Goal: Task Accomplishment & Management: Manage account settings

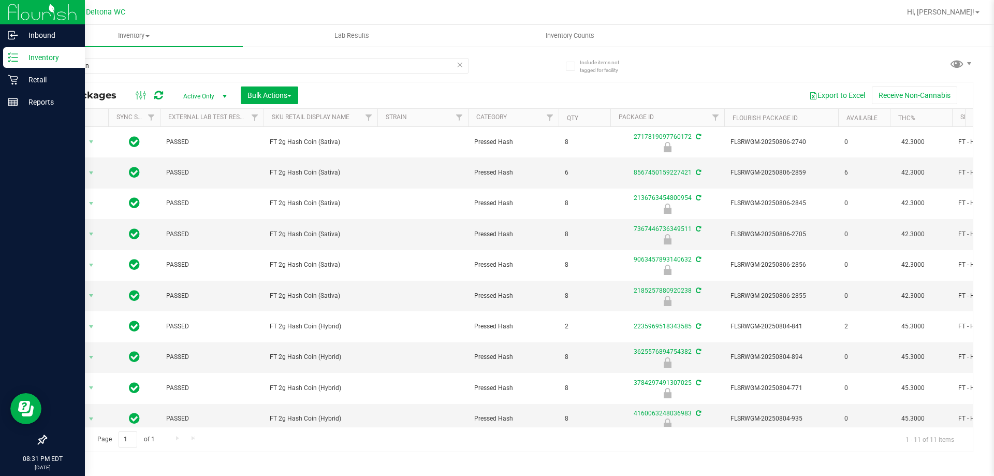
click at [10, 53] on icon at bounding box center [9, 54] width 2 height 2
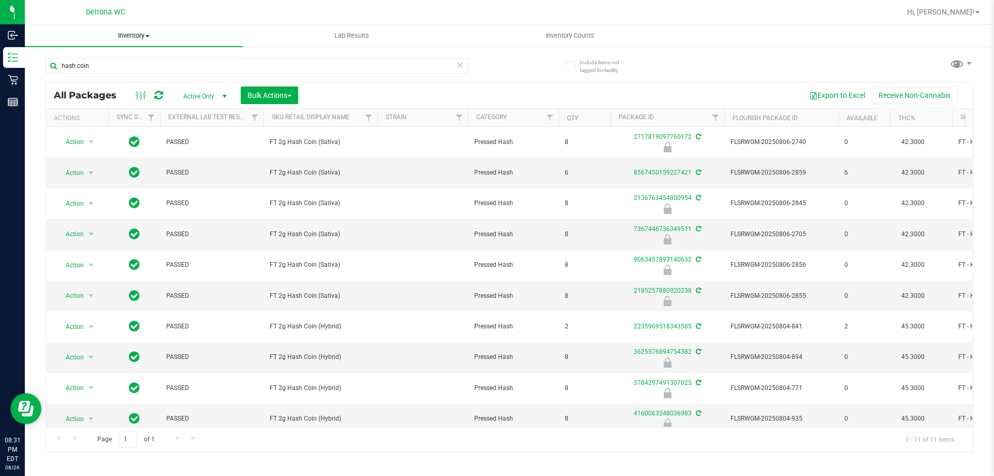
click at [181, 38] on span "Inventory" at bounding box center [134, 35] width 218 height 9
click at [186, 27] on uib-tab-heading "Inventory All packages All inventory Waste log Create inventory From packages F…" at bounding box center [134, 36] width 218 height 22
drag, startPoint x: 136, startPoint y: 22, endPoint x: 129, endPoint y: 34, distance: 13.7
click at [136, 23] on nav "Deltona WC Hi, [PERSON_NAME]!" at bounding box center [509, 12] width 969 height 25
click at [130, 34] on span "Inventory" at bounding box center [134, 35] width 218 height 9
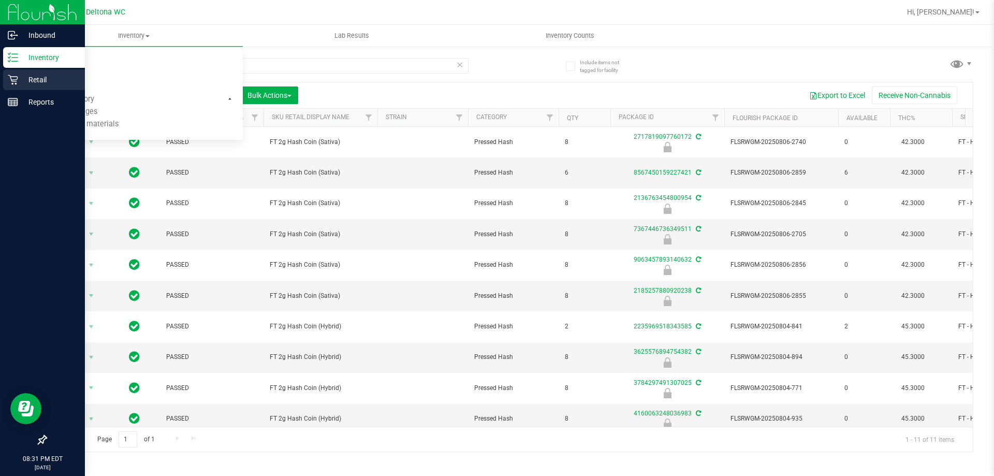
click at [16, 79] on icon at bounding box center [13, 80] width 10 height 10
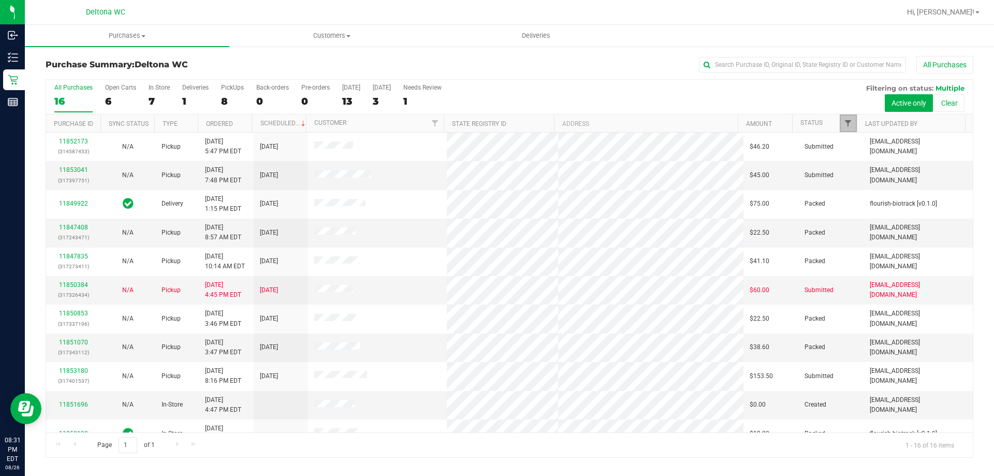
click at [845, 121] on span "Filter" at bounding box center [848, 123] width 8 height 8
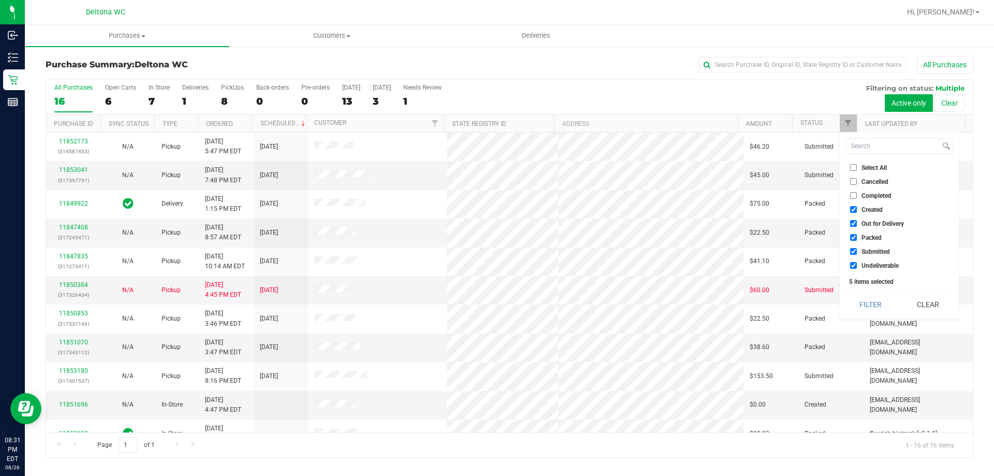
drag, startPoint x: 858, startPoint y: 208, endPoint x: 854, endPoint y: 217, distance: 10.2
click at [858, 209] on label "Created" at bounding box center [866, 209] width 33 height 7
click at [857, 209] on input "Created" at bounding box center [853, 209] width 7 height 7
checkbox input "false"
click at [851, 229] on li "Out for Delivery" at bounding box center [899, 223] width 107 height 11
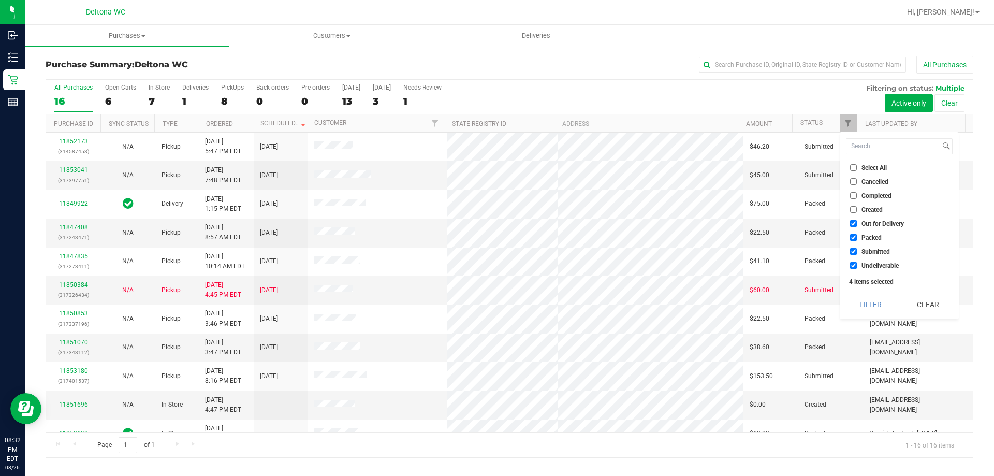
click at [850, 224] on li "Out for Delivery" at bounding box center [899, 223] width 107 height 11
click at [855, 252] on input "Submitted" at bounding box center [853, 251] width 7 height 7
checkbox input "false"
click at [854, 265] on input "Undeliverable" at bounding box center [853, 265] width 7 height 7
checkbox input "false"
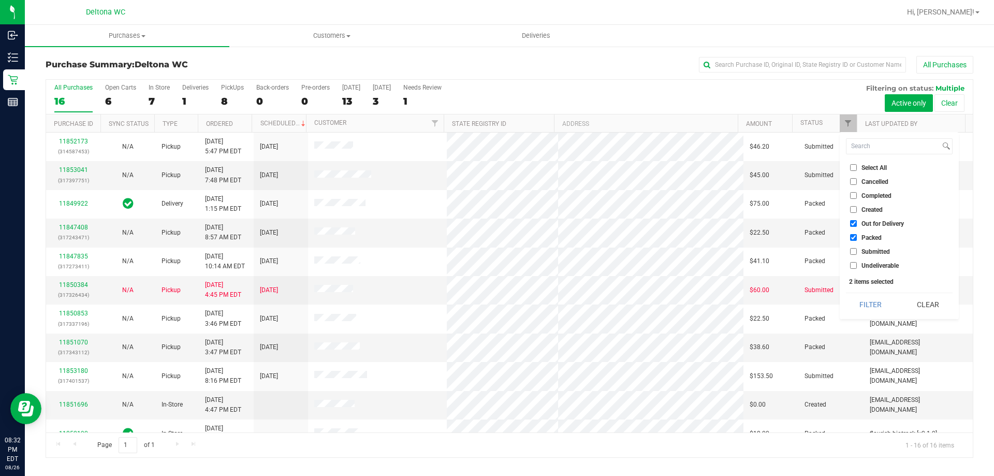
drag, startPoint x: 853, startPoint y: 224, endPoint x: 855, endPoint y: 231, distance: 6.9
click at [853, 225] on input "Out for Delivery" at bounding box center [853, 223] width 7 height 7
checkbox input "false"
click at [880, 307] on button "Filter" at bounding box center [871, 304] width 50 height 23
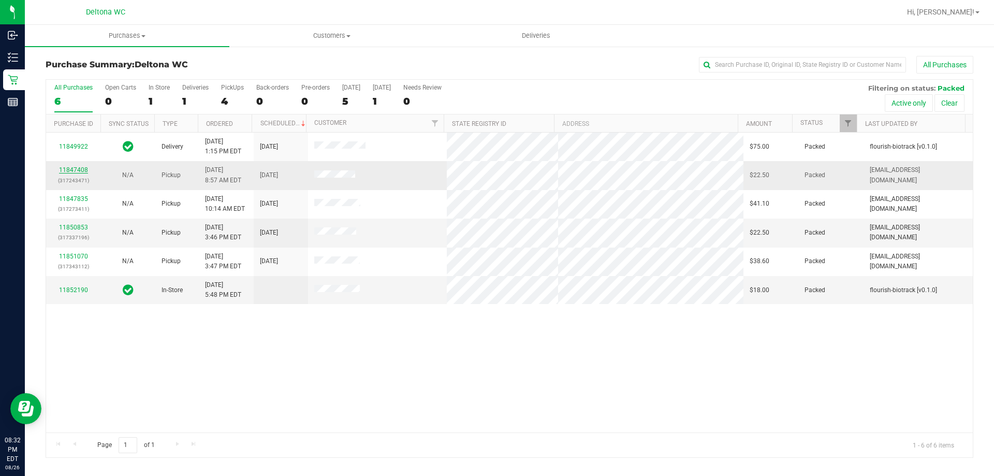
click at [72, 168] on link "11847408" at bounding box center [73, 169] width 29 height 7
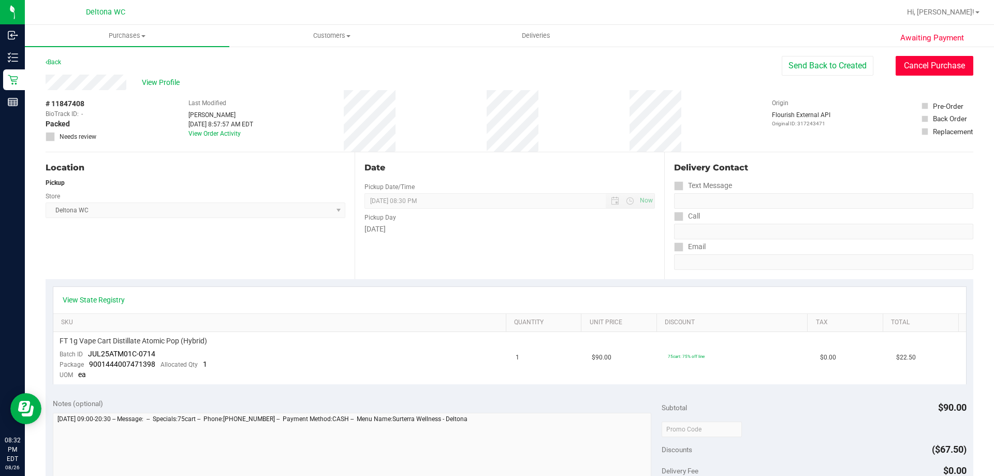
click at [918, 56] on button "Cancel Purchase" at bounding box center [935, 66] width 78 height 20
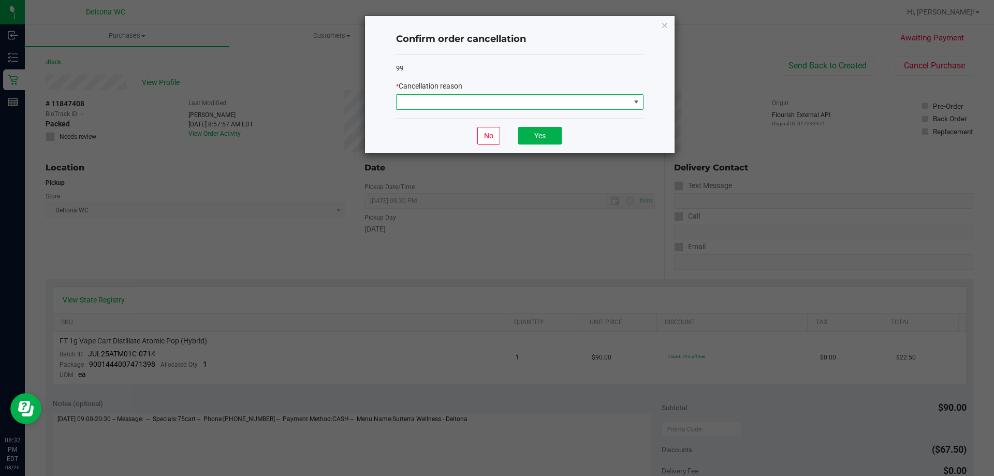
click at [611, 107] on span at bounding box center [514, 102] width 234 height 15
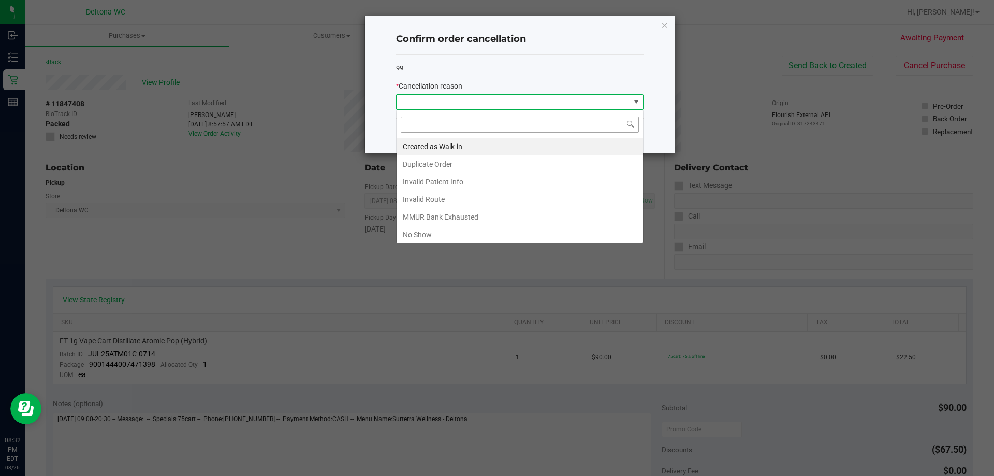
scroll to position [16, 248]
click at [492, 233] on li "No Show" at bounding box center [520, 235] width 247 height 18
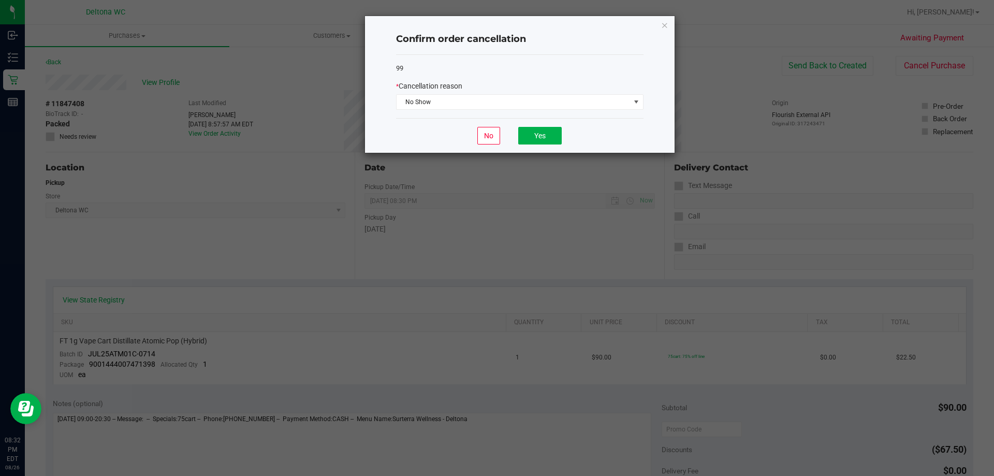
click at [542, 126] on div "No Yes" at bounding box center [520, 135] width 248 height 35
click at [535, 137] on button "Yes" at bounding box center [540, 136] width 44 height 18
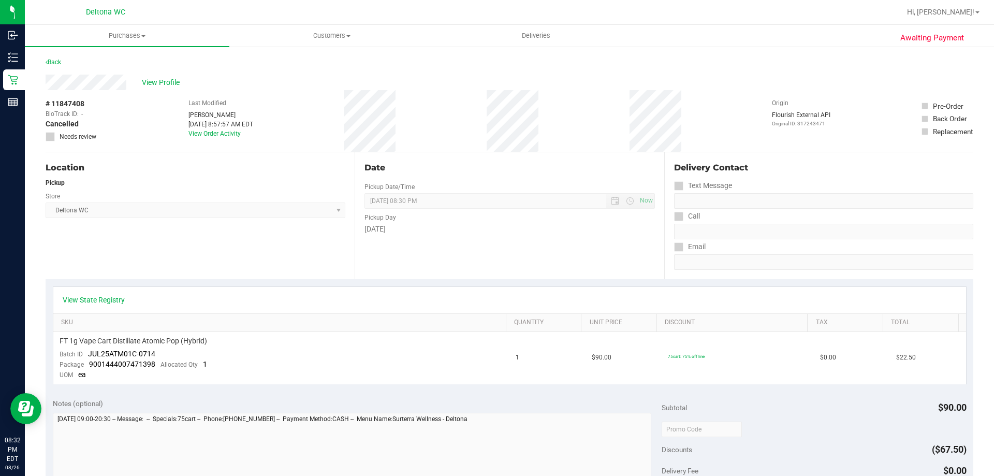
click at [64, 61] on div "Back" at bounding box center [510, 65] width 928 height 19
click at [59, 62] on link "Back" at bounding box center [54, 62] width 16 height 7
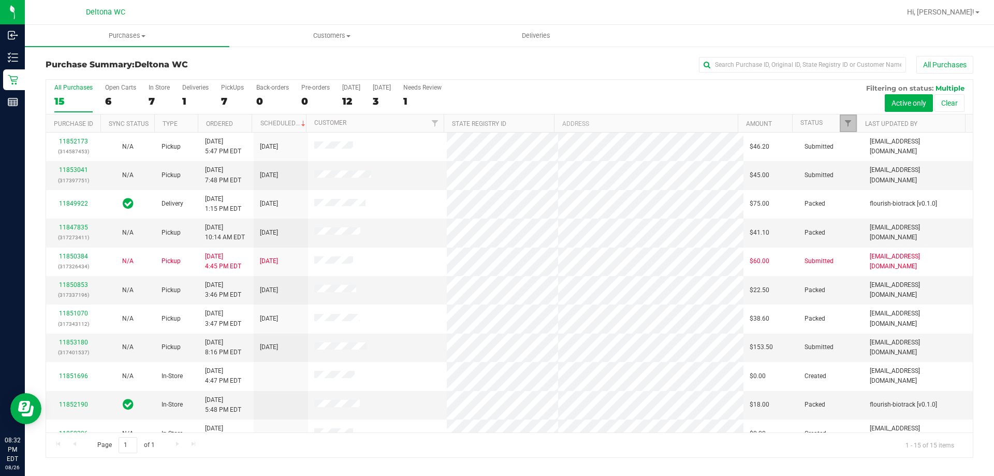
click at [841, 125] on link "Filter" at bounding box center [848, 123] width 17 height 18
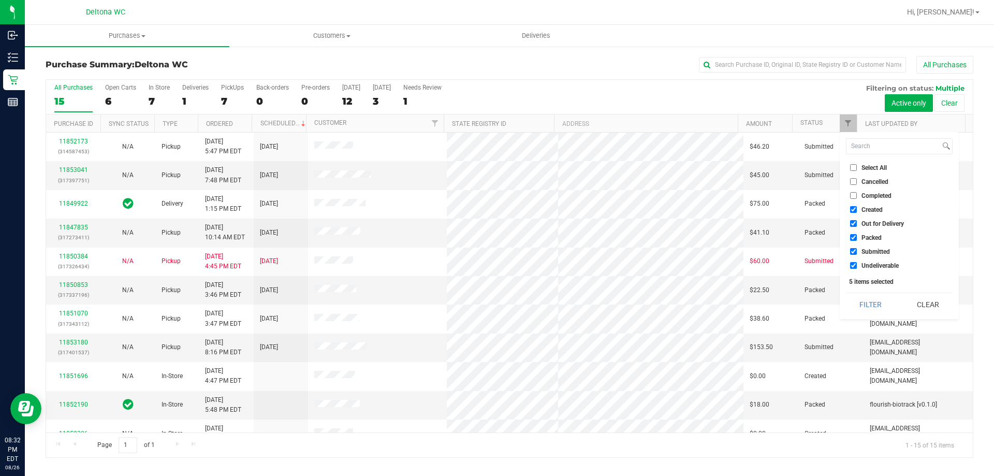
drag, startPoint x: 856, startPoint y: 205, endPoint x: 852, endPoint y: 230, distance: 25.2
click at [856, 213] on li "Created" at bounding box center [899, 209] width 107 height 11
click at [852, 230] on ul "Select All Cancelled Completed Created Out for Delivery Packed Submitted Undeli…" at bounding box center [899, 216] width 107 height 109
click at [856, 218] on li "Out for Delivery" at bounding box center [899, 223] width 107 height 11
drag, startPoint x: 850, startPoint y: 210, endPoint x: 851, endPoint y: 220, distance: 9.9
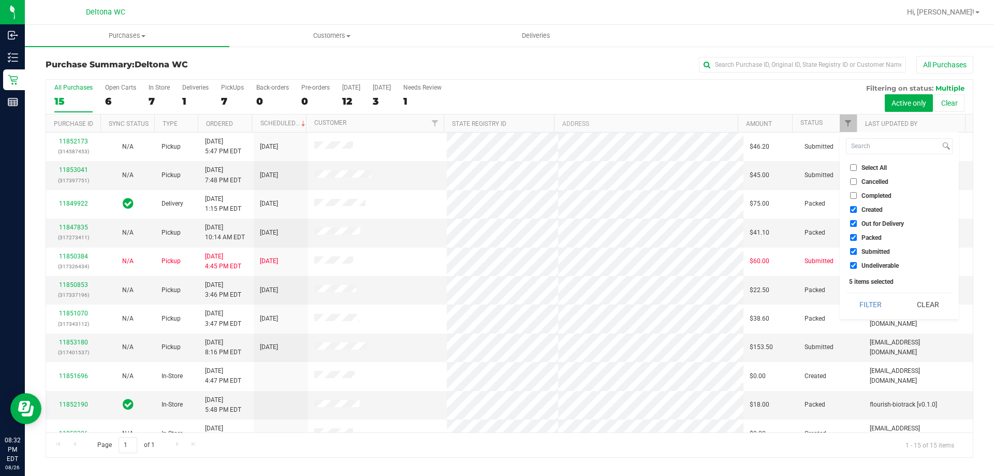
click at [850, 211] on input "Created" at bounding box center [853, 209] width 7 height 7
checkbox input "false"
click at [851, 222] on input "Out for Delivery" at bounding box center [853, 223] width 7 height 7
checkbox input "false"
click at [857, 237] on input "Packed" at bounding box center [853, 237] width 7 height 7
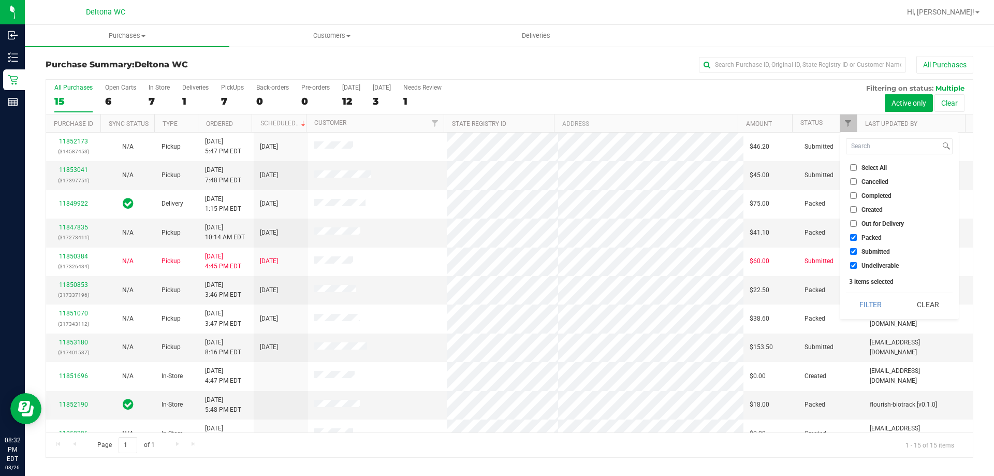
checkbox input "false"
click at [856, 265] on input "Undeliverable" at bounding box center [853, 265] width 7 height 7
checkbox input "false"
click at [865, 296] on button "Filter" at bounding box center [871, 304] width 50 height 23
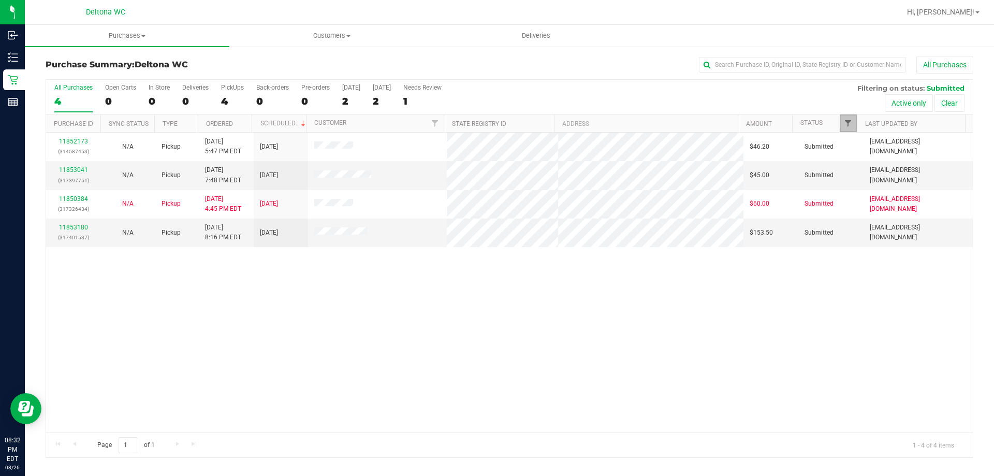
click at [847, 120] on span "Filter" at bounding box center [848, 123] width 8 height 8
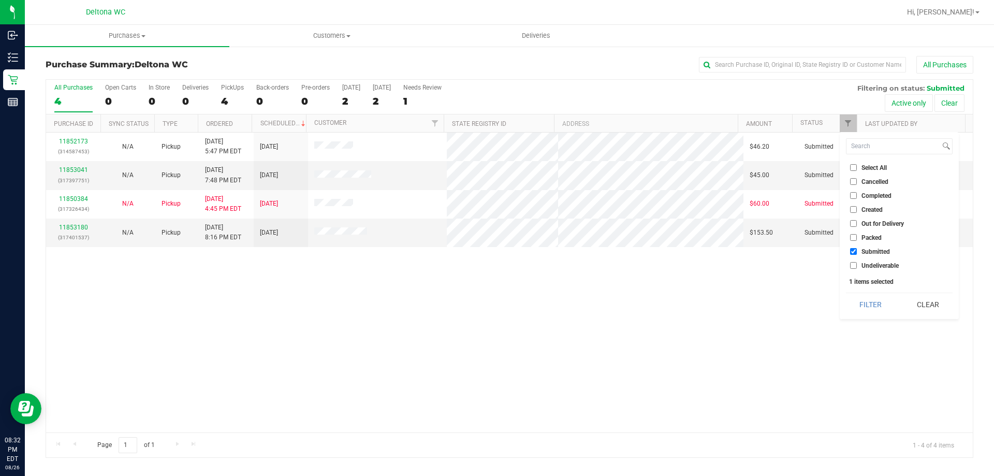
click at [867, 238] on span "Packed" at bounding box center [872, 238] width 20 height 6
click at [857, 238] on input "Packed" at bounding box center [853, 237] width 7 height 7
checkbox input "true"
click at [863, 251] on span "Submitted" at bounding box center [876, 252] width 28 height 6
click at [857, 251] on input "Submitted" at bounding box center [853, 251] width 7 height 7
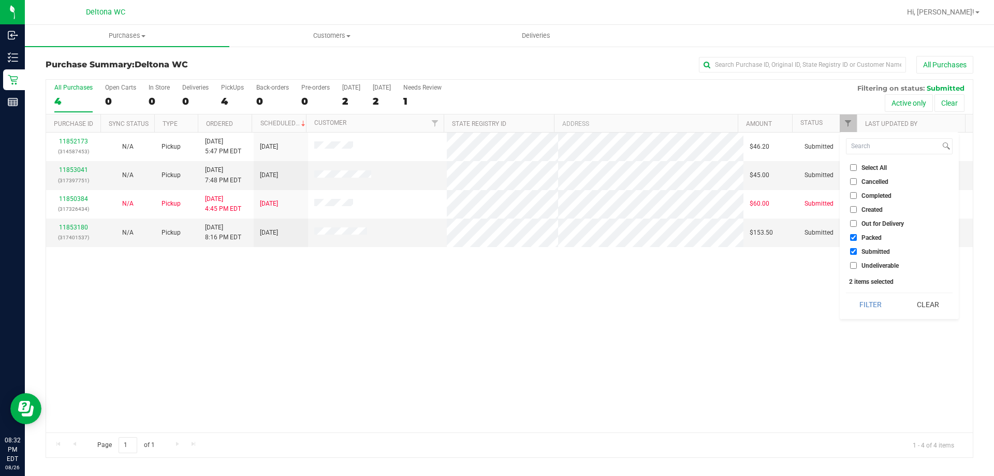
checkbox input "false"
click at [867, 305] on button "Filter" at bounding box center [871, 304] width 50 height 23
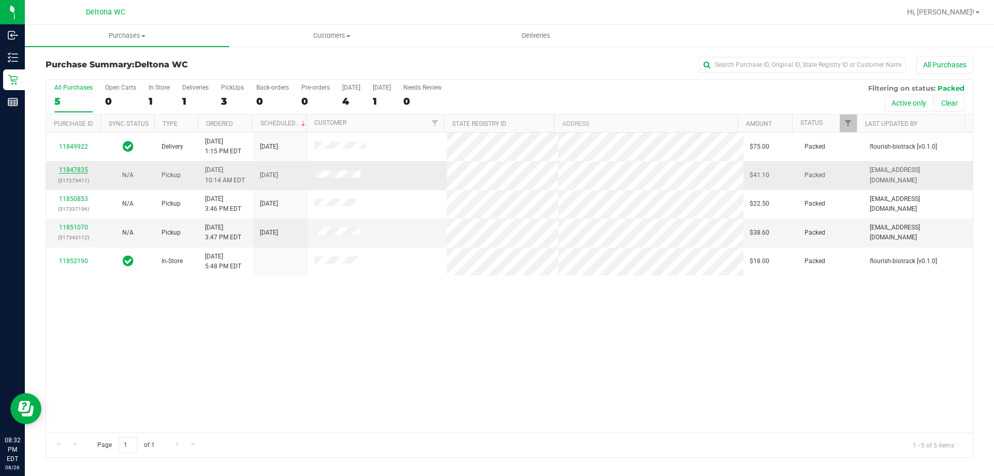
click at [74, 171] on link "11847835" at bounding box center [73, 169] width 29 height 7
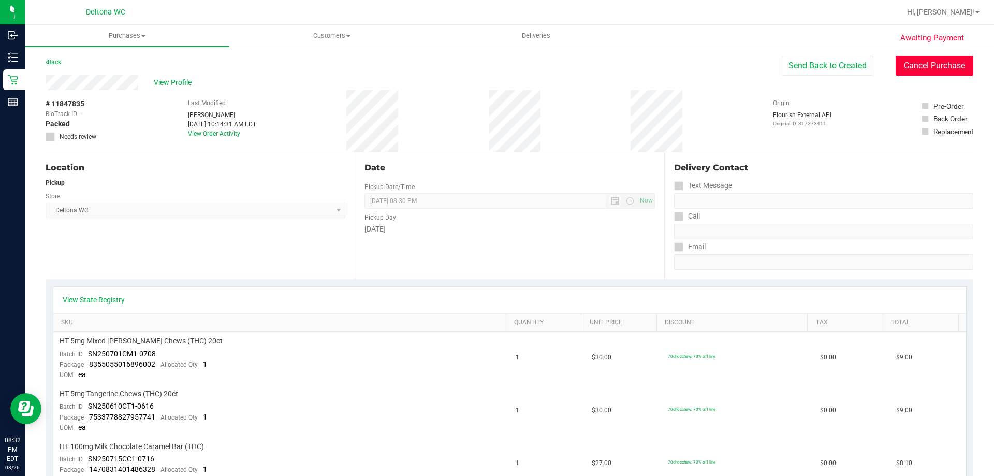
click at [907, 64] on button "Cancel Purchase" at bounding box center [935, 66] width 78 height 20
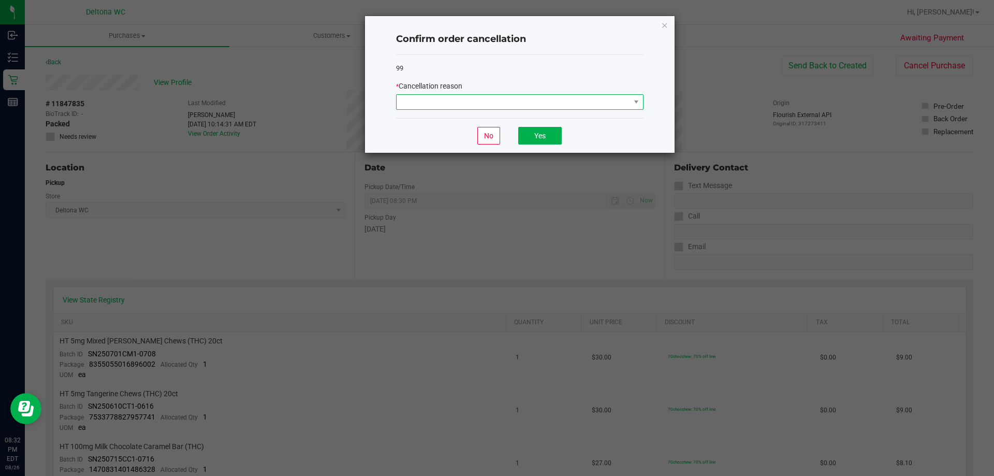
click at [570, 106] on span at bounding box center [514, 102] width 234 height 15
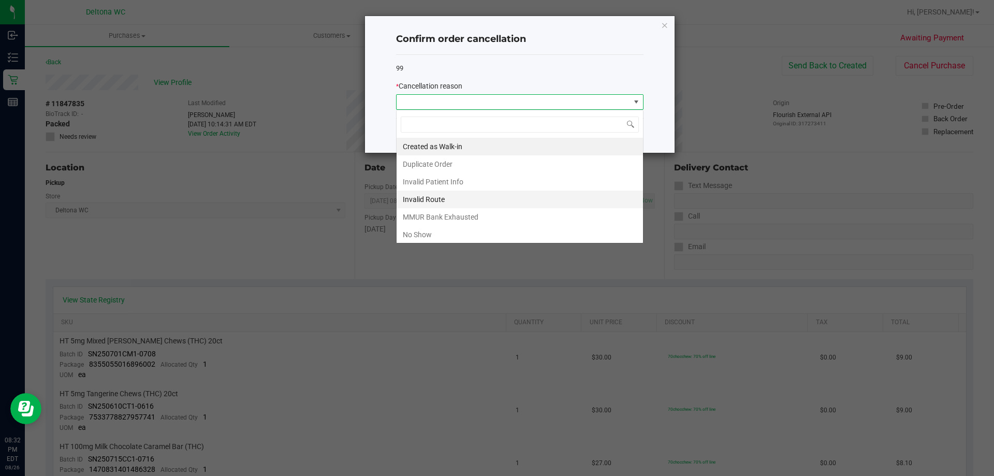
scroll to position [16, 248]
click at [505, 231] on li "No Show" at bounding box center [520, 235] width 247 height 18
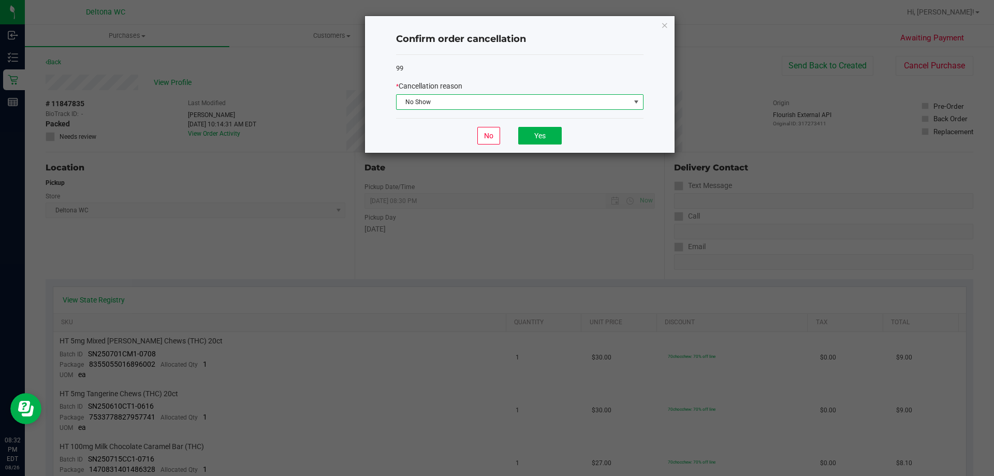
drag, startPoint x: 549, startPoint y: 122, endPoint x: 546, endPoint y: 134, distance: 12.3
click at [549, 123] on div "No Yes" at bounding box center [520, 135] width 248 height 35
click at [546, 134] on button "Yes" at bounding box center [540, 136] width 44 height 18
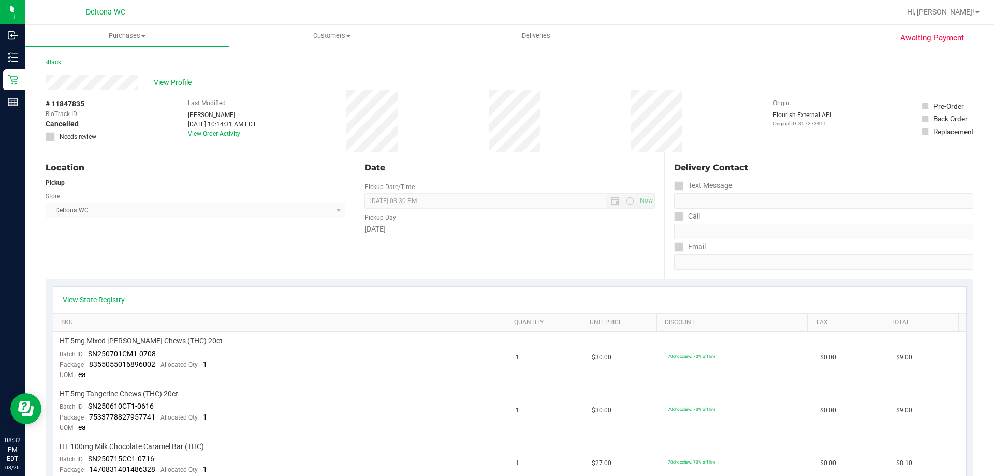
drag, startPoint x: 235, startPoint y: 130, endPoint x: 217, endPoint y: 124, distance: 18.7
click at [221, 125] on div "Last Modified [PERSON_NAME] [DATE] 10:14:31 AM EDT View Order Activity" at bounding box center [222, 121] width 68 height 62
drag, startPoint x: 132, startPoint y: 104, endPoint x: 124, endPoint y: 94, distance: 12.6
click at [130, 101] on div "# 11847835 BioTrack ID: - Cancelled Needs review Last Modified [PERSON_NAME] [D…" at bounding box center [510, 121] width 928 height 62
click at [68, 62] on div "Back" at bounding box center [510, 65] width 928 height 19
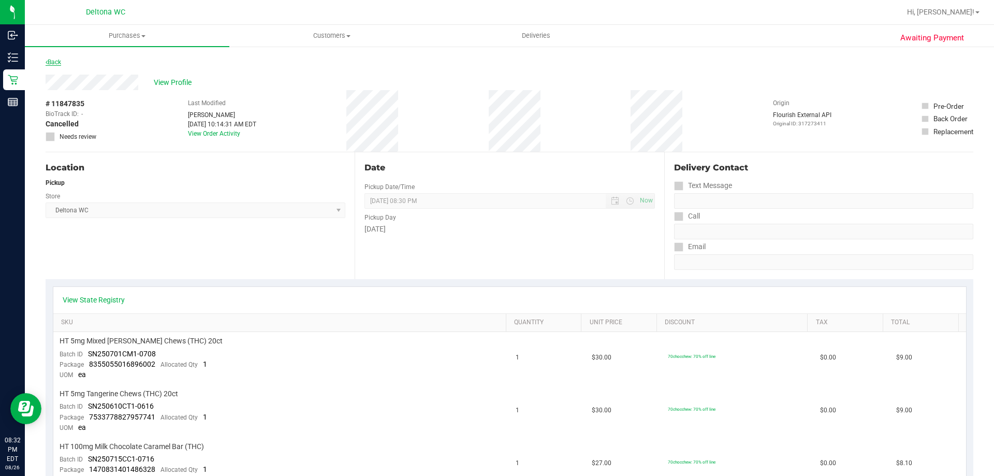
click at [58, 63] on link "Back" at bounding box center [54, 62] width 16 height 7
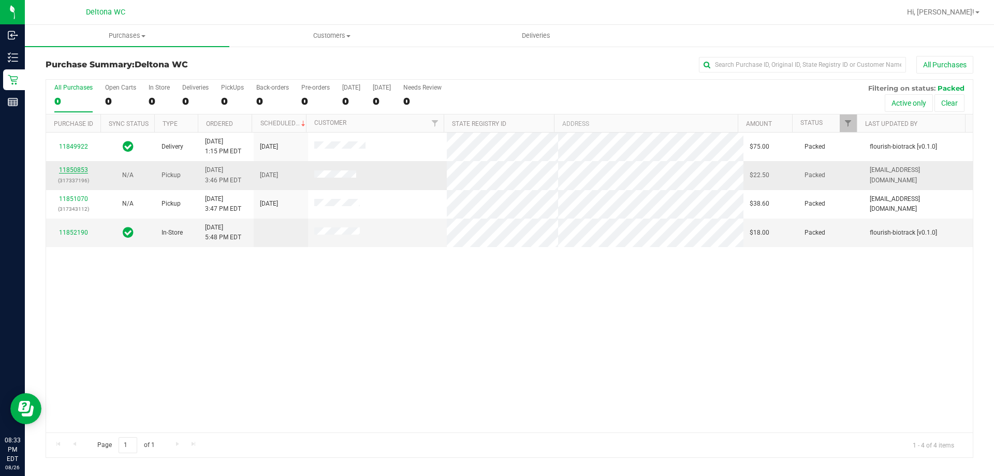
click at [75, 170] on link "11850853" at bounding box center [73, 169] width 29 height 7
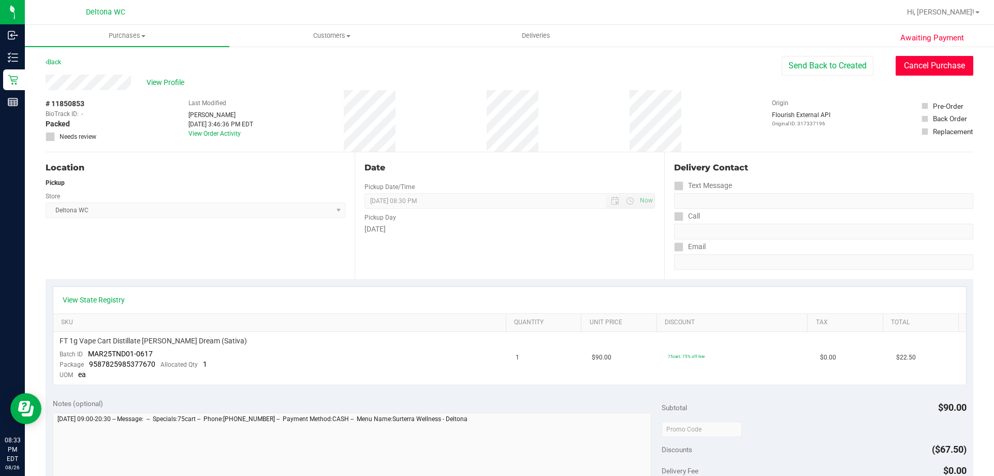
click at [922, 65] on button "Cancel Purchase" at bounding box center [935, 66] width 78 height 20
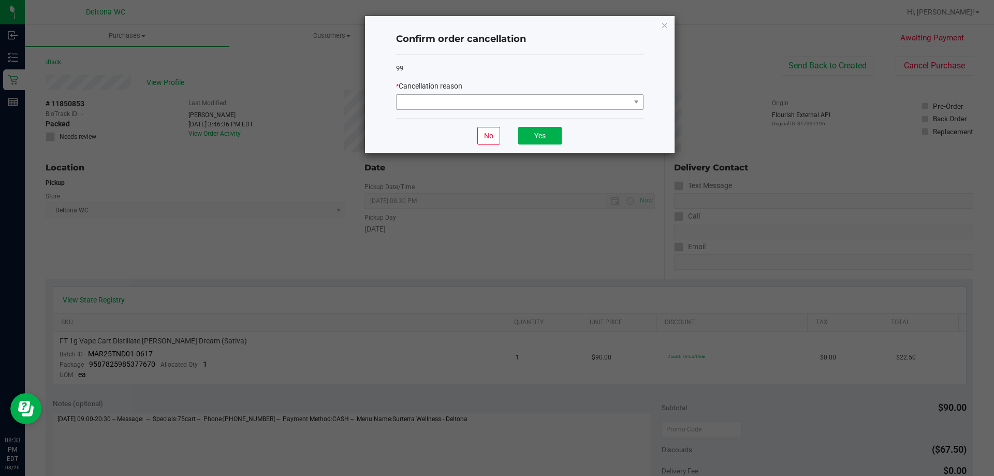
click at [550, 94] on div "* Cancellation reason" at bounding box center [520, 95] width 248 height 29
click at [539, 105] on span at bounding box center [514, 102] width 234 height 15
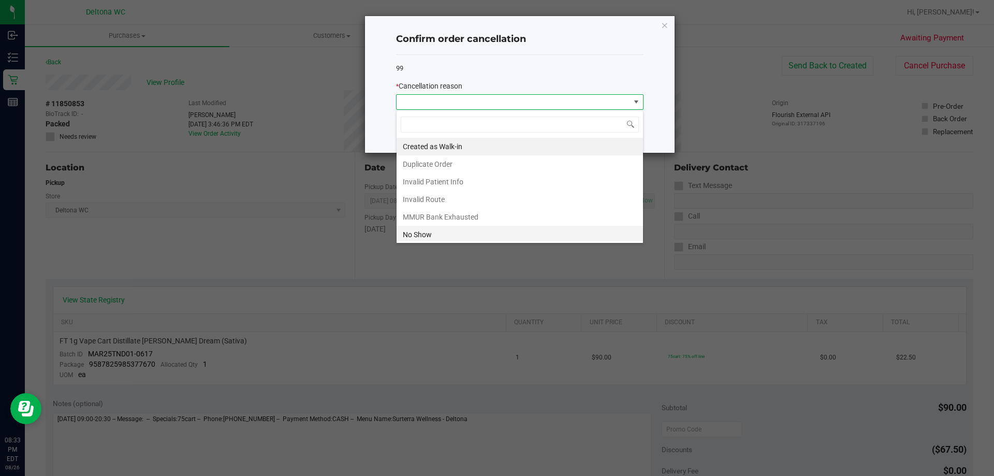
scroll to position [16, 248]
click at [485, 233] on li "No Show" at bounding box center [520, 235] width 247 height 18
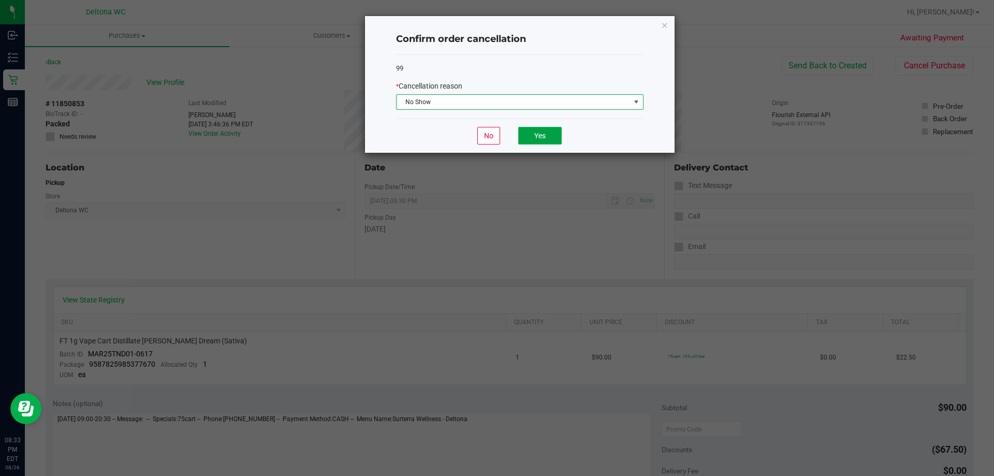
click at [526, 139] on button "Yes" at bounding box center [540, 136] width 44 height 18
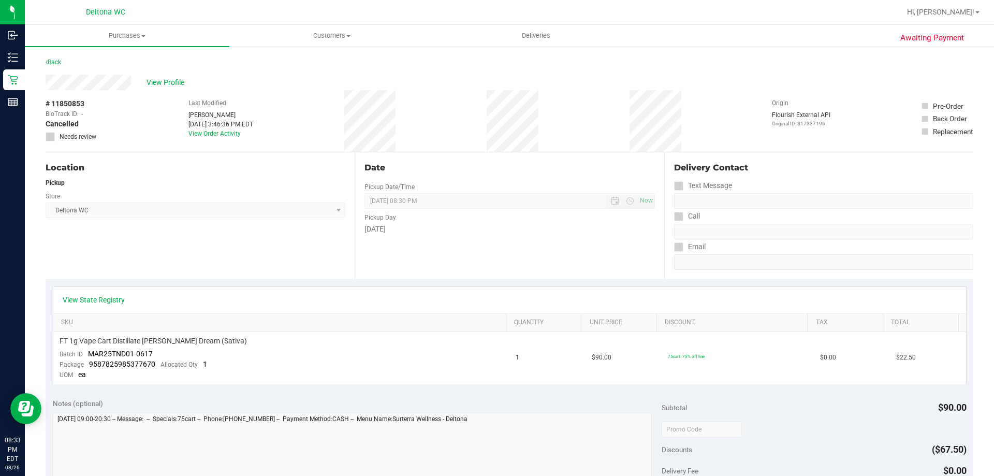
click at [50, 57] on div "Back" at bounding box center [54, 62] width 16 height 12
click at [51, 60] on link "Back" at bounding box center [54, 62] width 16 height 7
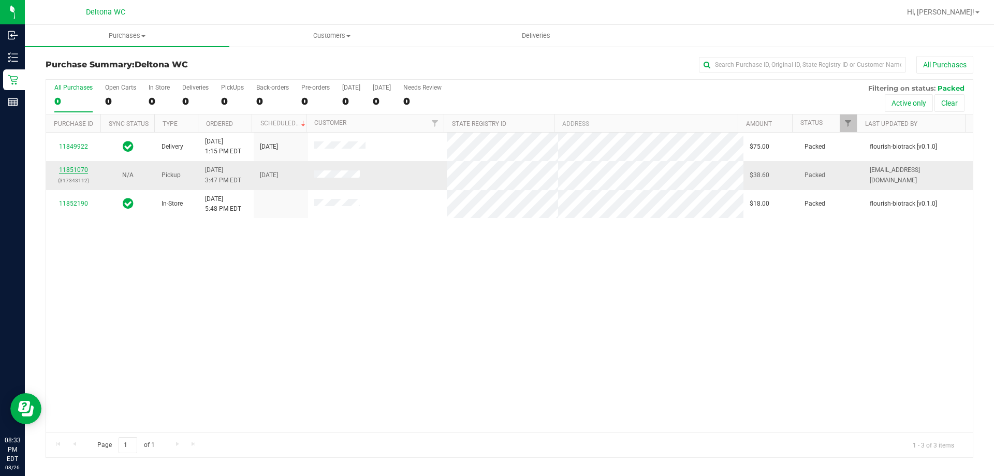
click at [81, 167] on link "11851070" at bounding box center [73, 169] width 29 height 7
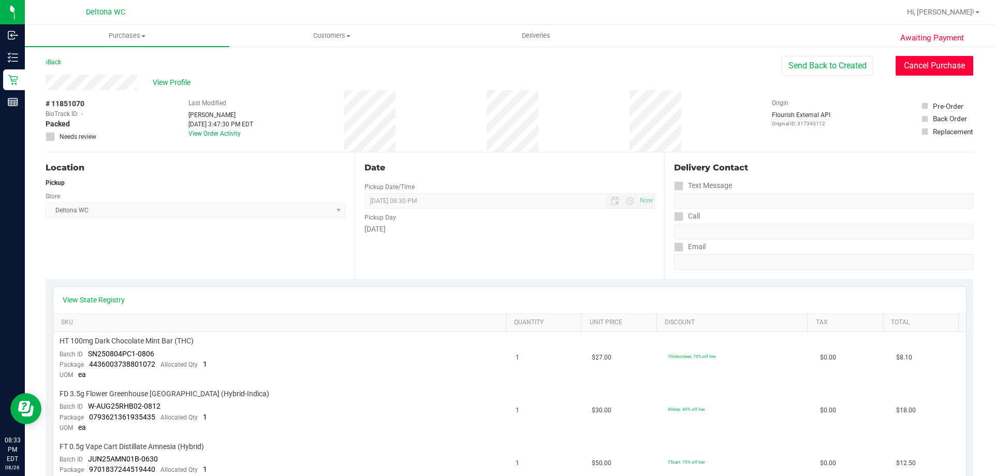
click at [924, 62] on button "Cancel Purchase" at bounding box center [935, 66] width 78 height 20
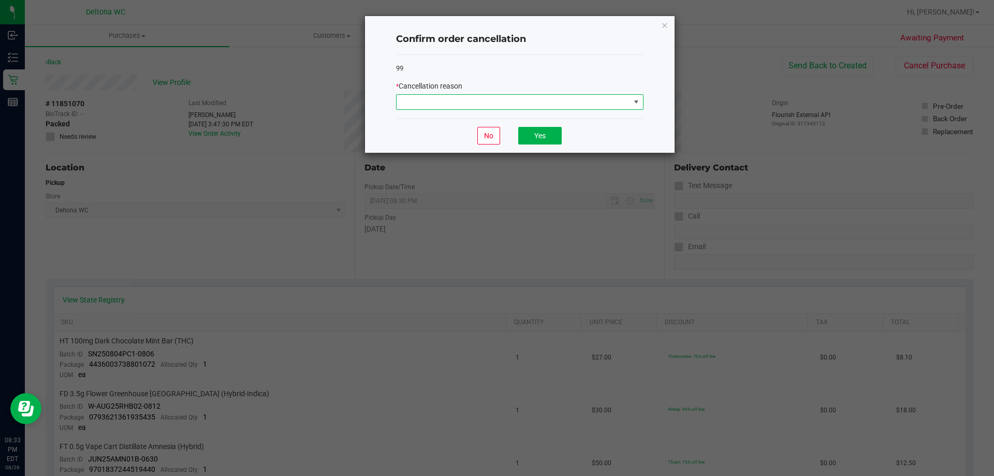
click at [535, 108] on span at bounding box center [514, 102] width 234 height 15
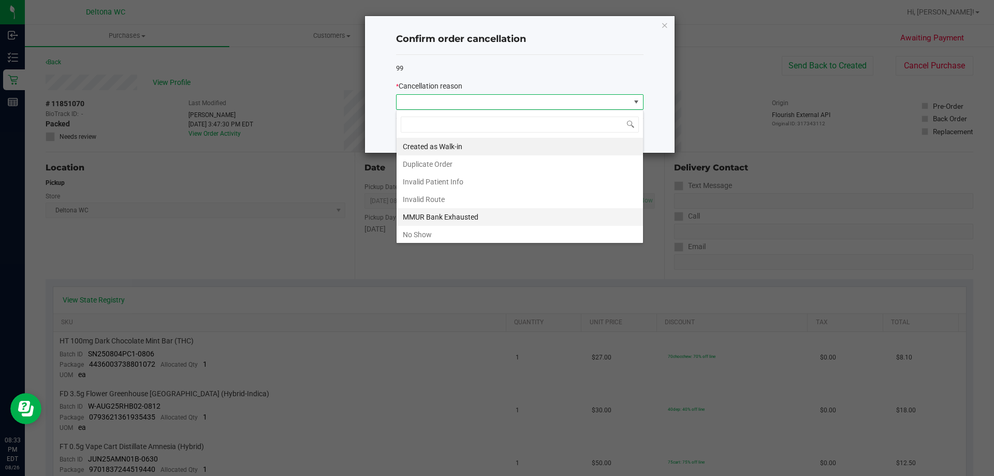
scroll to position [16, 248]
drag, startPoint x: 488, startPoint y: 233, endPoint x: 517, endPoint y: 132, distance: 104.7
click at [489, 228] on li "No Show" at bounding box center [520, 235] width 247 height 18
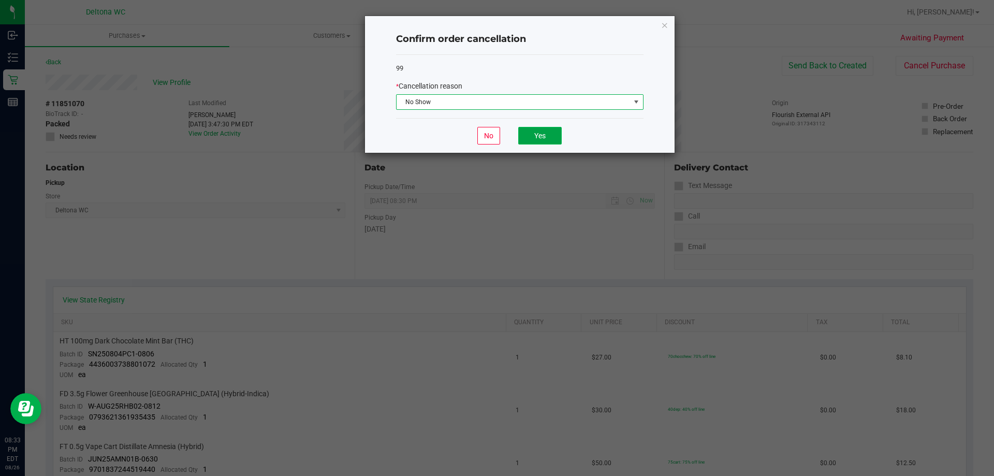
click at [533, 133] on button "Yes" at bounding box center [540, 136] width 44 height 18
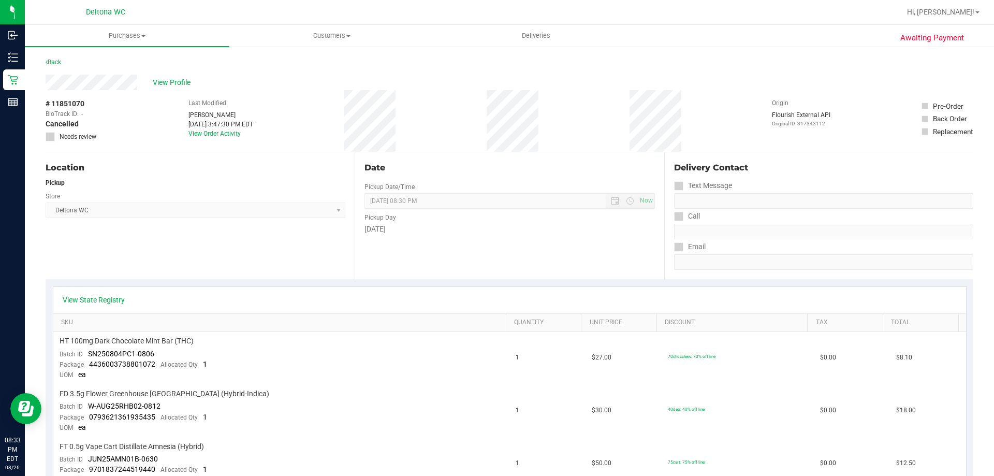
click at [59, 68] on div "Back" at bounding box center [510, 65] width 928 height 19
click at [56, 62] on link "Back" at bounding box center [54, 62] width 16 height 7
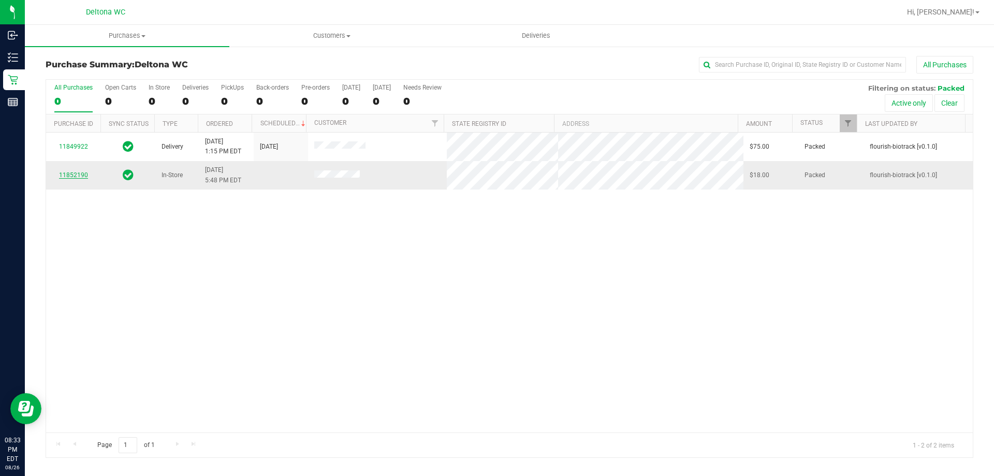
click at [75, 173] on link "11852190" at bounding box center [73, 174] width 29 height 7
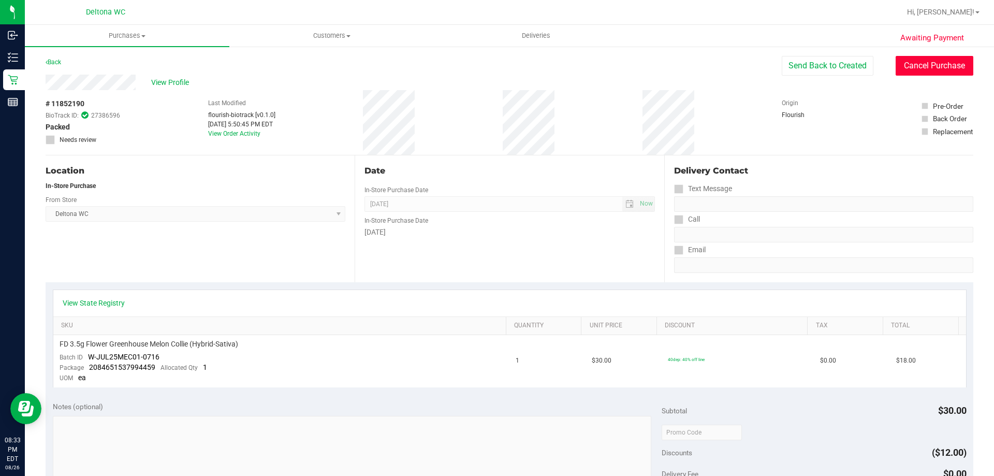
click at [954, 61] on button "Cancel Purchase" at bounding box center [935, 66] width 78 height 20
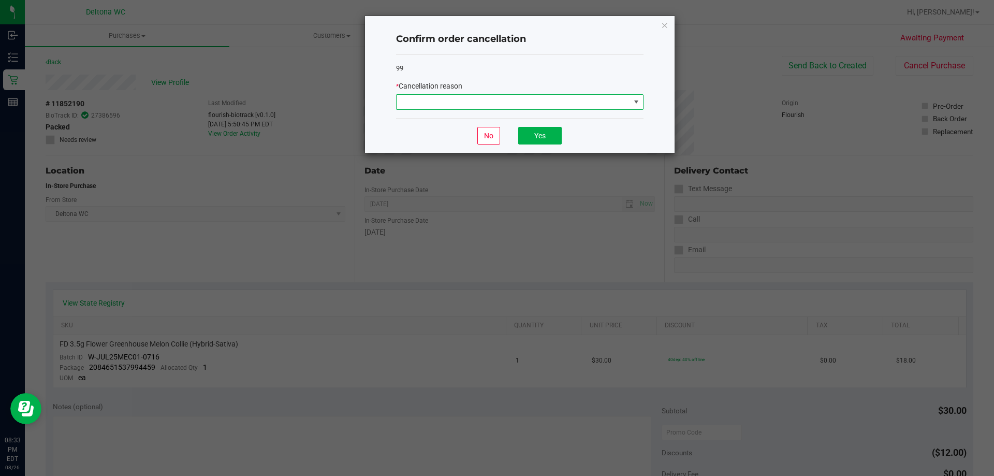
drag, startPoint x: 574, startPoint y: 101, endPoint x: 571, endPoint y: 106, distance: 5.8
click at [574, 102] on span at bounding box center [514, 102] width 234 height 15
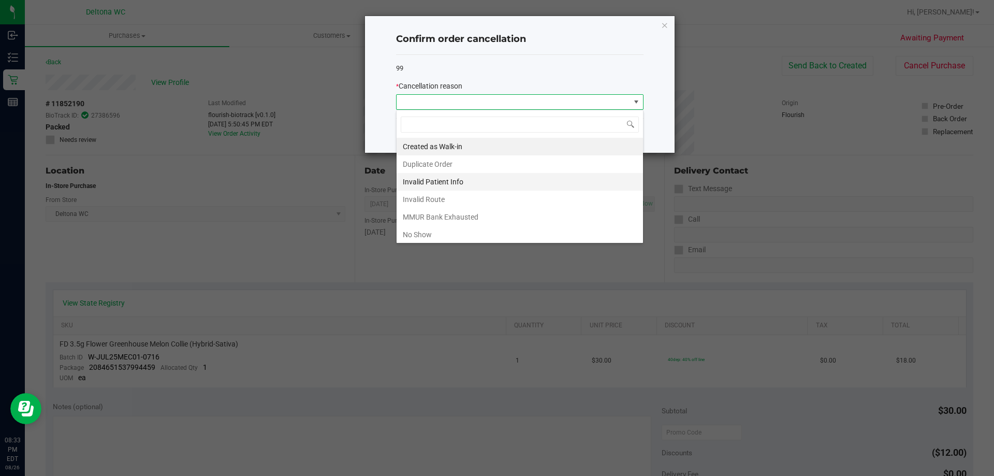
scroll to position [16, 248]
click at [536, 232] on li "No Show" at bounding box center [520, 235] width 247 height 18
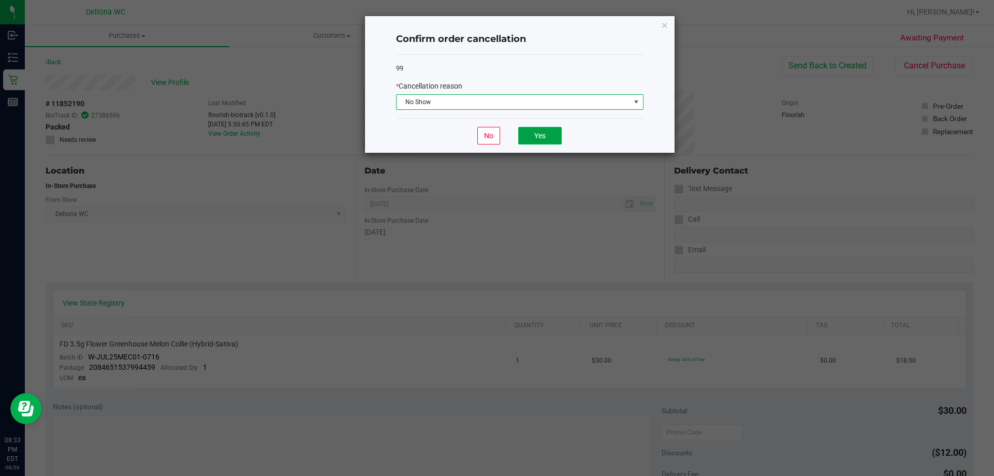
click at [541, 132] on button "Yes" at bounding box center [540, 136] width 44 height 18
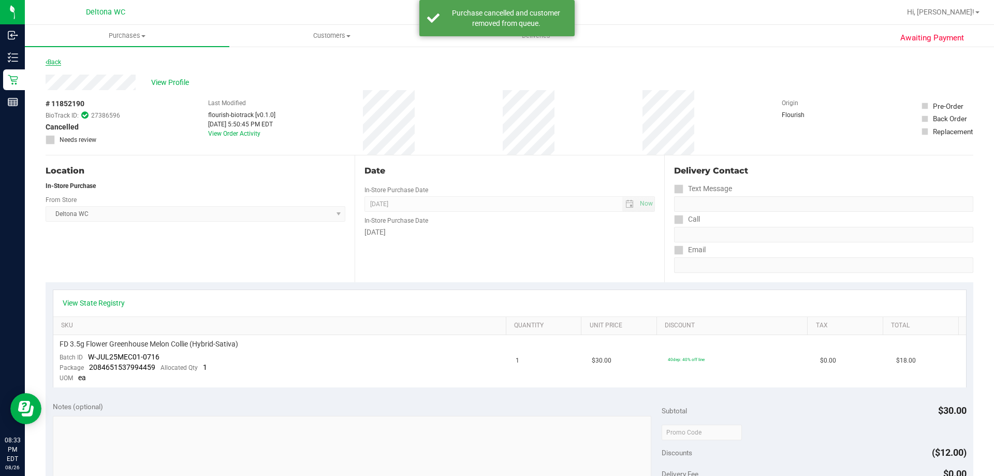
click at [61, 64] on div "Back" at bounding box center [54, 62] width 16 height 12
click at [61, 65] on link "Back" at bounding box center [54, 62] width 16 height 7
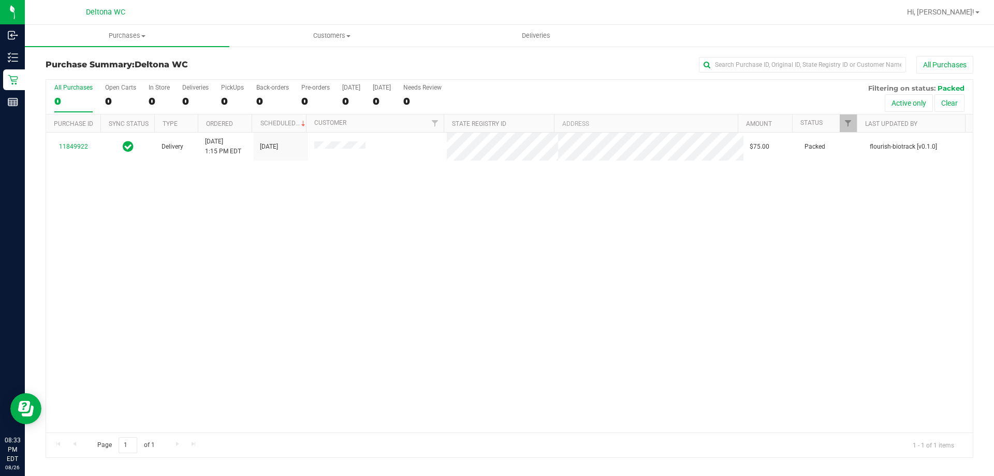
drag, startPoint x: 279, startPoint y: 191, endPoint x: 285, endPoint y: 188, distance: 6.9
click at [283, 188] on div "11849922 Delivery [DATE] 1:15 PM EDT 8/27/2025 $75.00 Packed flourish-biotrack …" at bounding box center [509, 283] width 927 height 300
click at [286, 190] on div "11849922 Delivery [DATE] 1:15 PM EDT 8/27/2025 $75.00 Packed flourish-biotrack …" at bounding box center [509, 283] width 927 height 300
drag, startPoint x: 286, startPoint y: 193, endPoint x: 235, endPoint y: 223, distance: 60.1
click at [241, 220] on div "11849922 Delivery [DATE] 1:15 PM EDT 8/27/2025 $75.00 Packed flourish-biotrack …" at bounding box center [509, 283] width 927 height 300
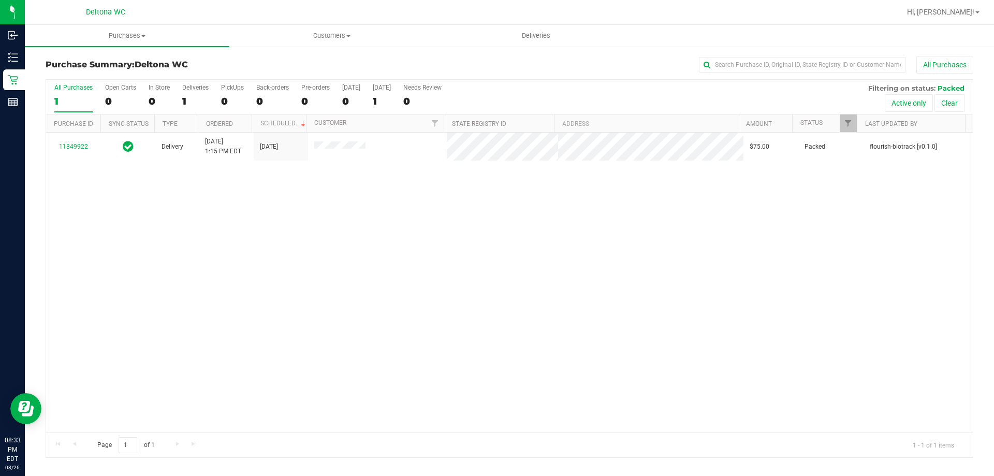
click at [227, 222] on div "11849922 Delivery [DATE] 1:15 PM EDT 8/27/2025 $75.00 Packed flourish-biotrack …" at bounding box center [509, 283] width 927 height 300
